Goal: Information Seeking & Learning: Find specific fact

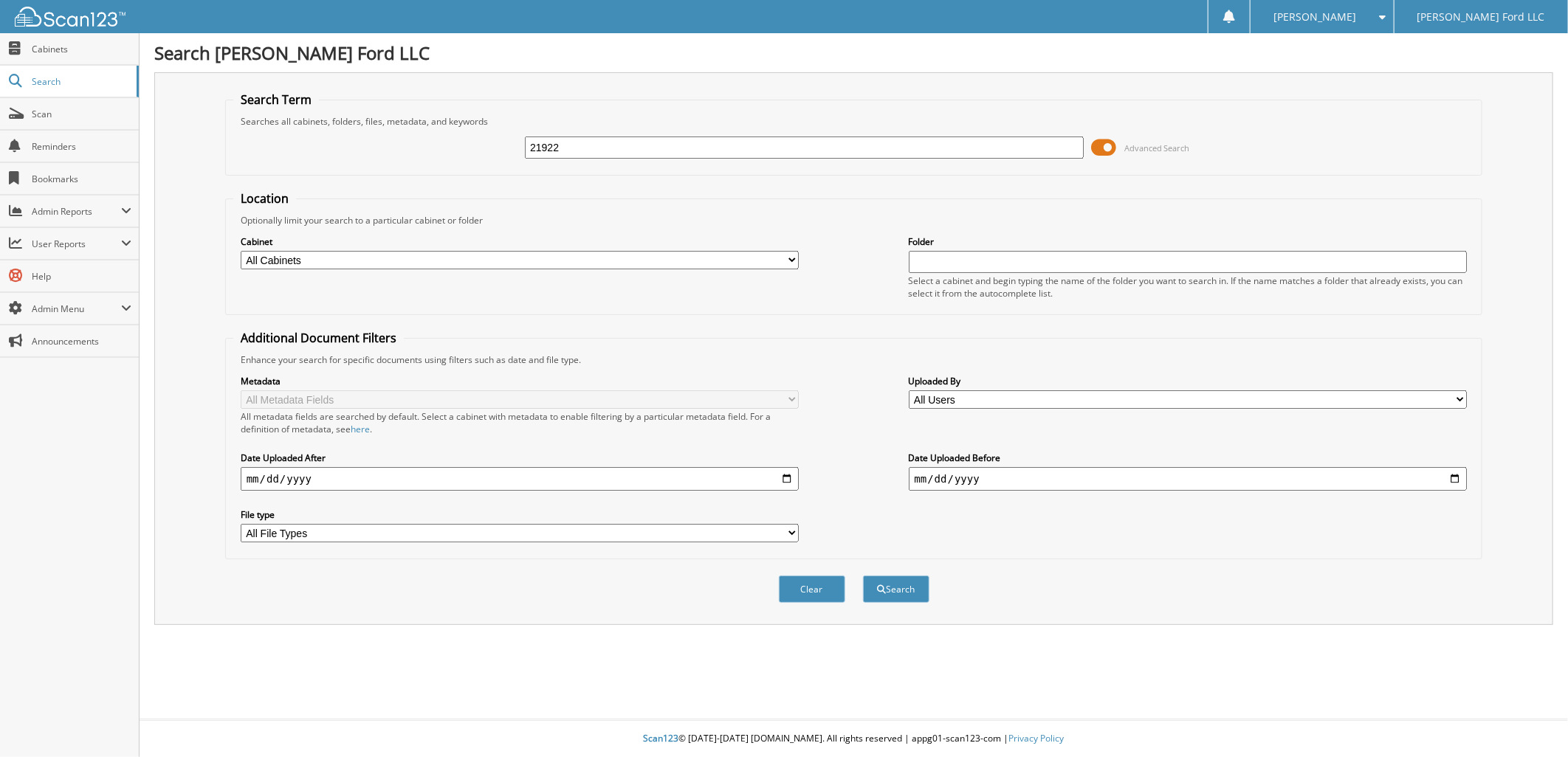
type input "21922"
click at [863, 576] on button "Search" at bounding box center [896, 589] width 67 height 28
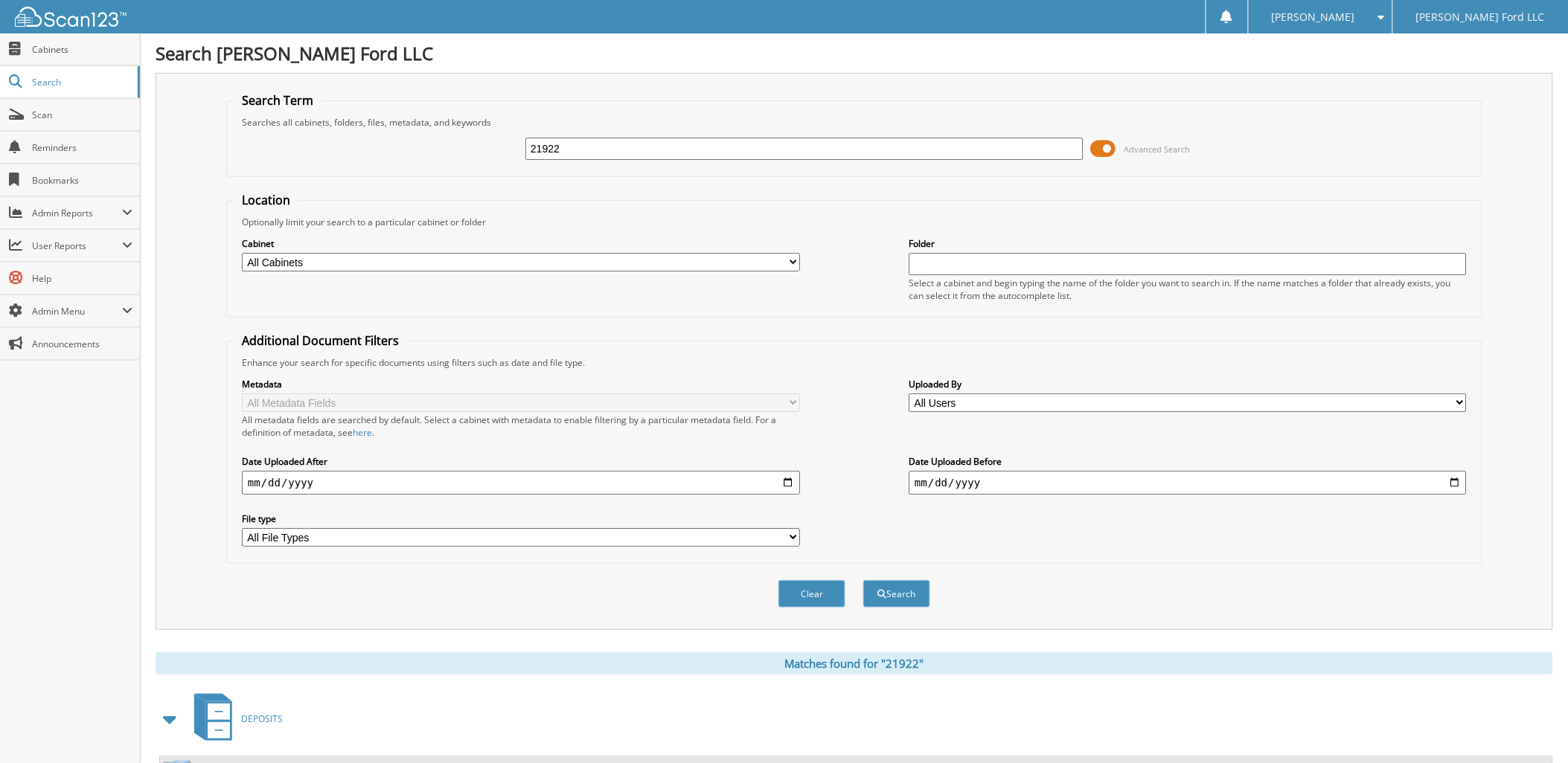
scroll to position [412, 0]
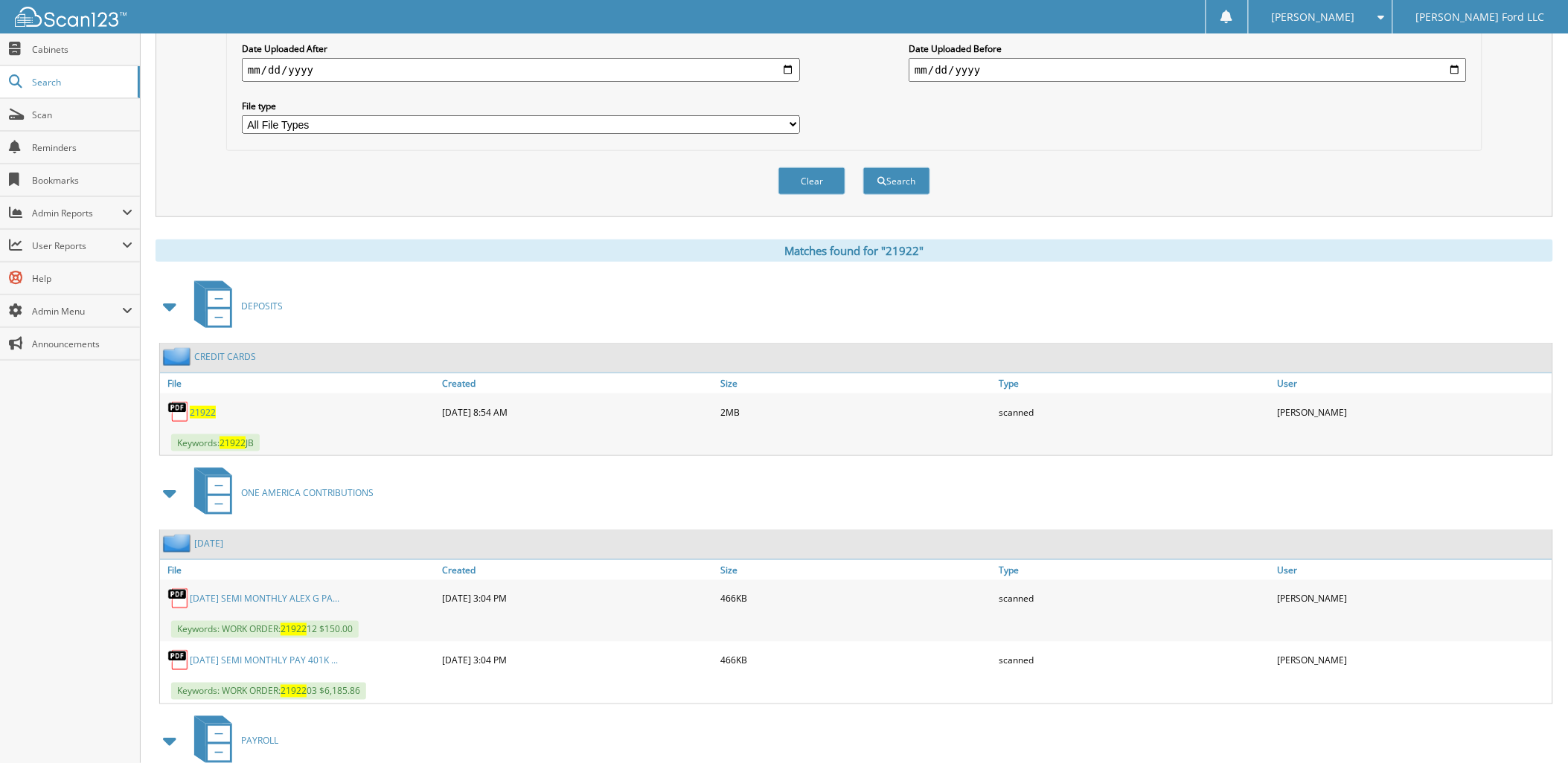
click at [195, 406] on span "21922" at bounding box center [203, 412] width 26 height 13
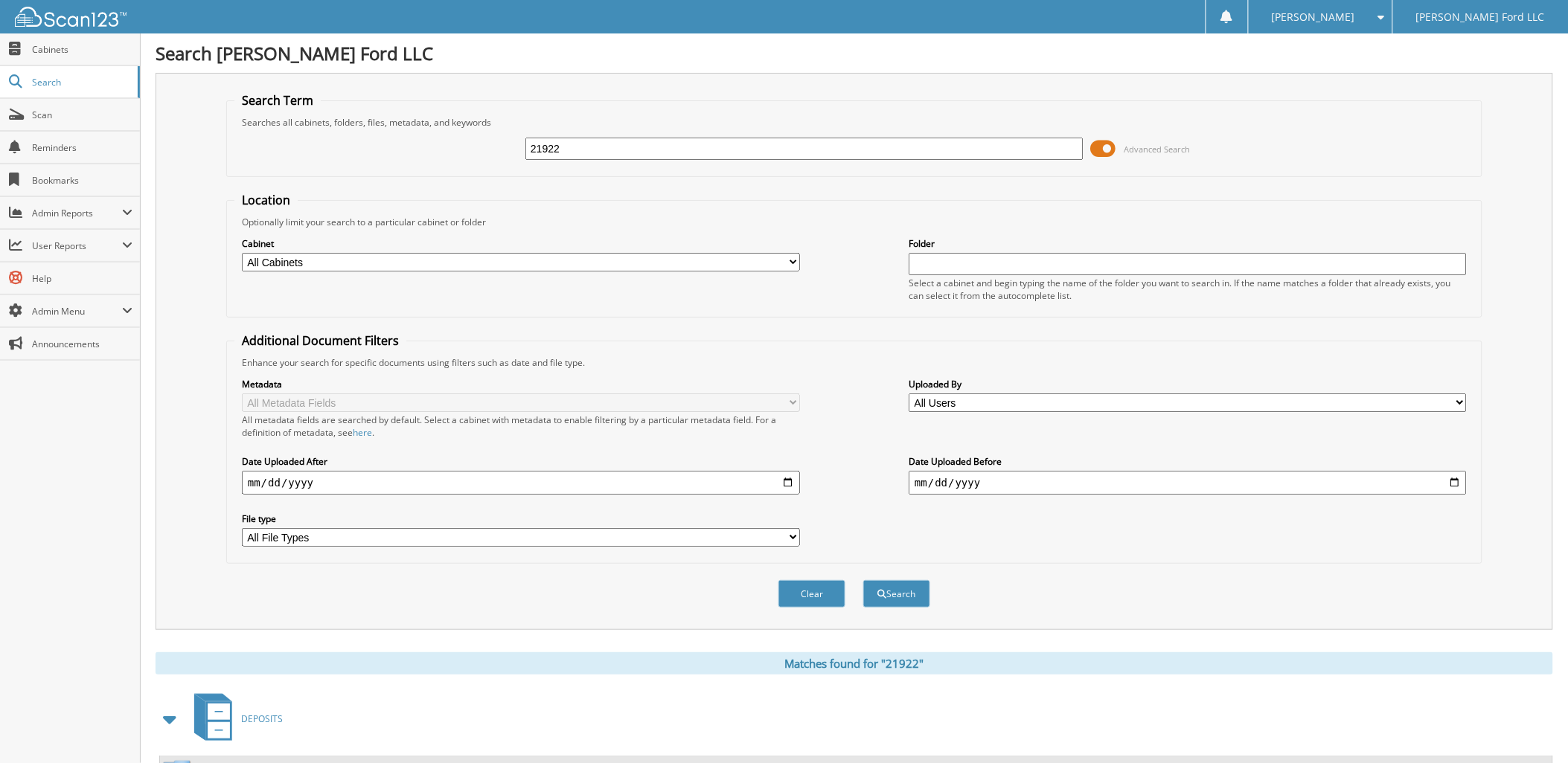
click at [592, 156] on input "21922" at bounding box center [805, 148] width 558 height 22
type input "2"
type input "240081A"
click at [901, 580] on button "Search" at bounding box center [896, 594] width 67 height 28
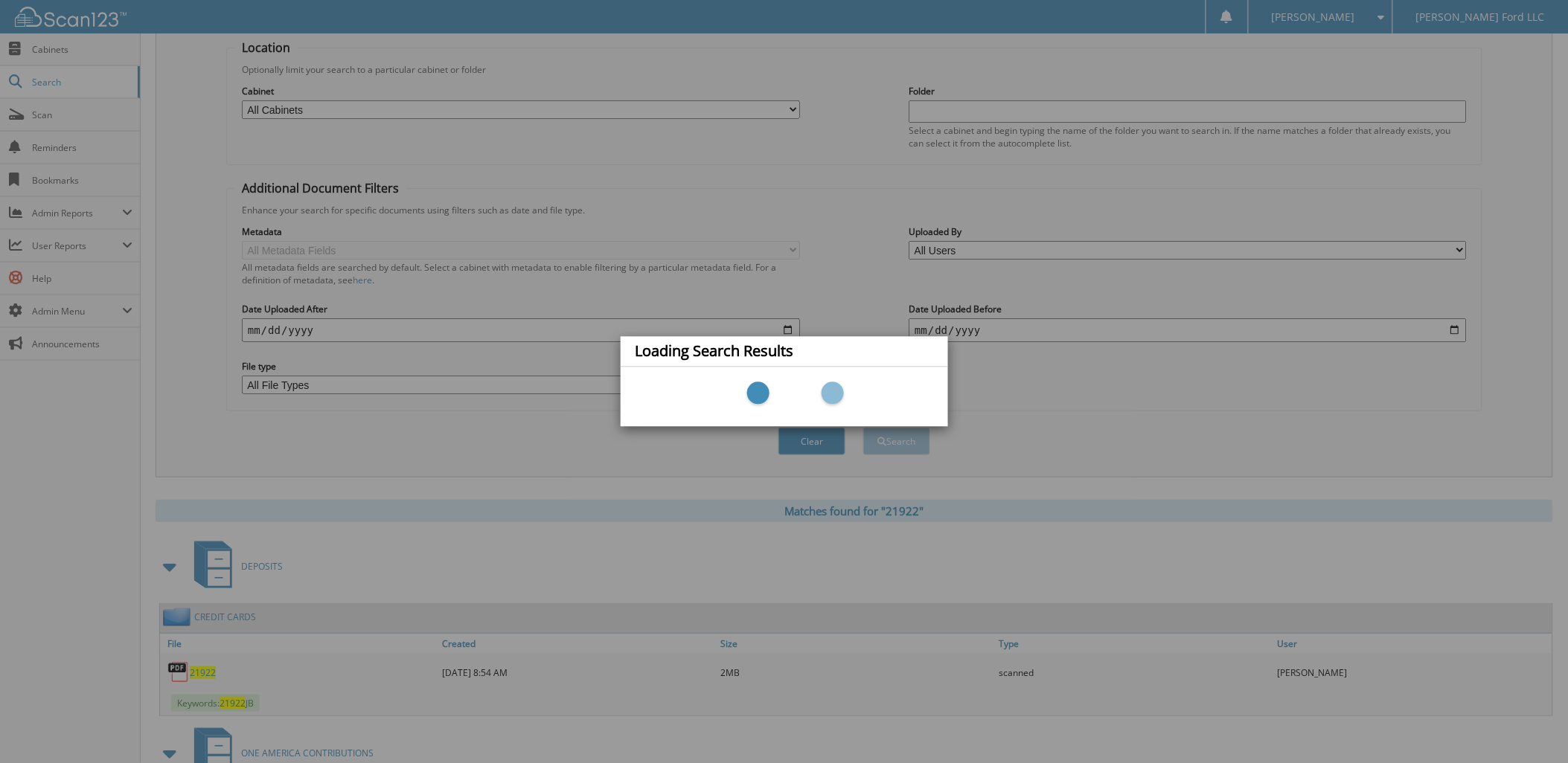
scroll to position [412, 0]
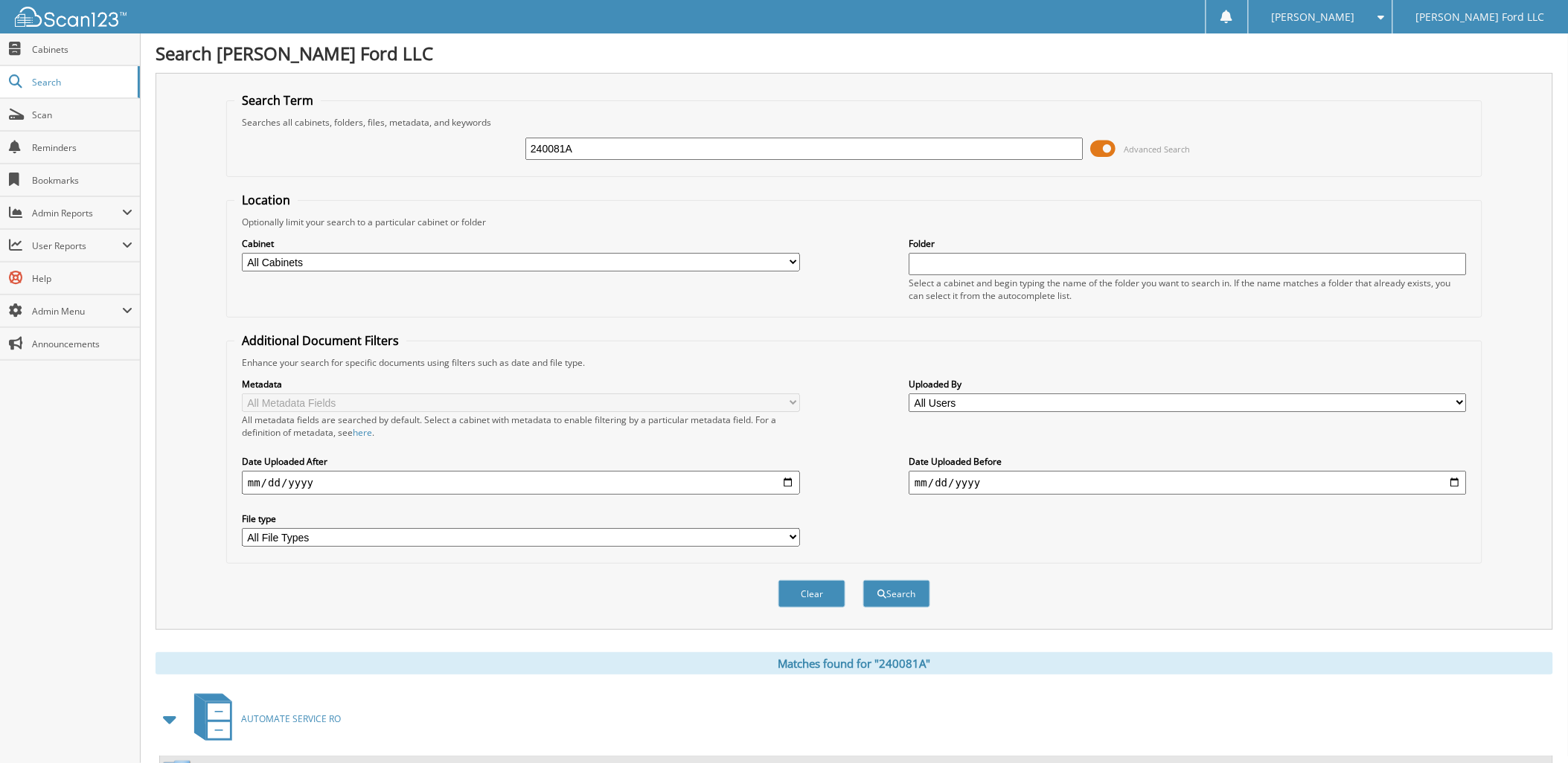
scroll to position [214, 0]
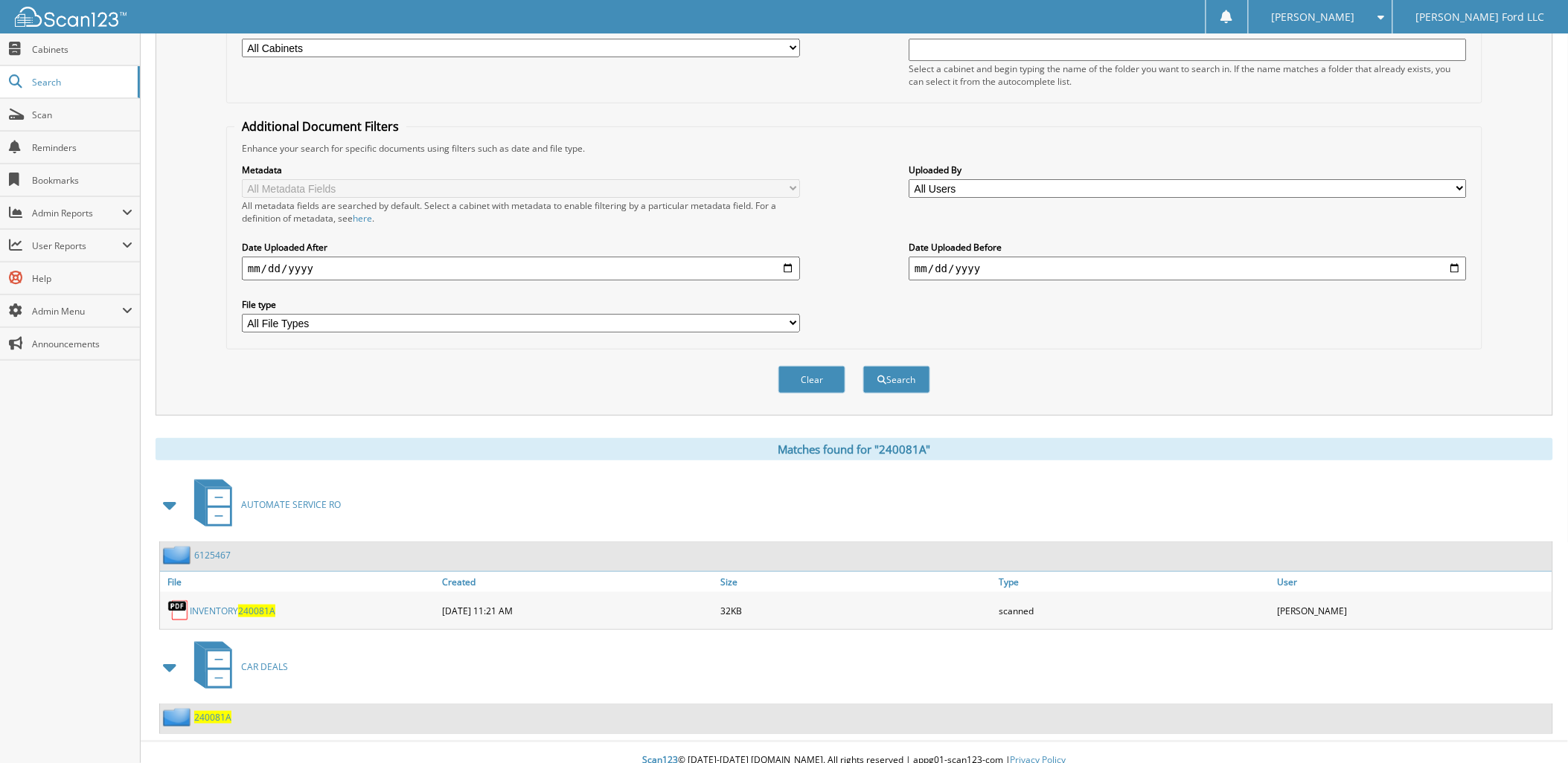
click at [220, 711] on span "240081A" at bounding box center [213, 717] width 37 height 13
